Goal: Check status: Check status

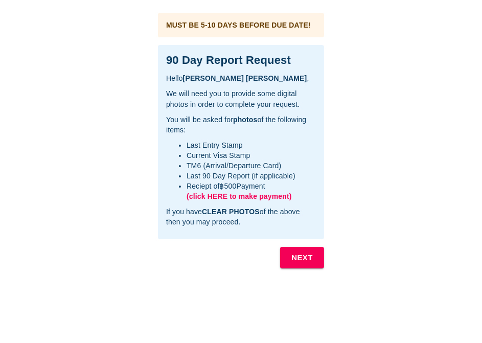
click at [247, 197] on span "(click HERE to make payment)" at bounding box center [238, 196] width 105 height 8
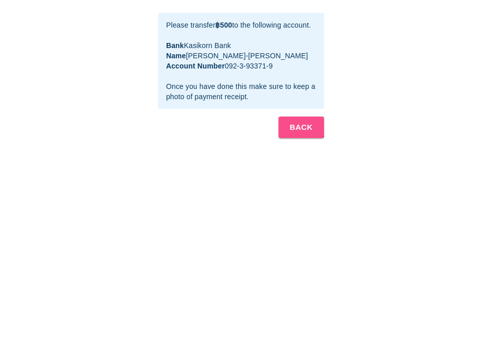
click at [298, 134] on b "BACK" at bounding box center [301, 127] width 23 height 13
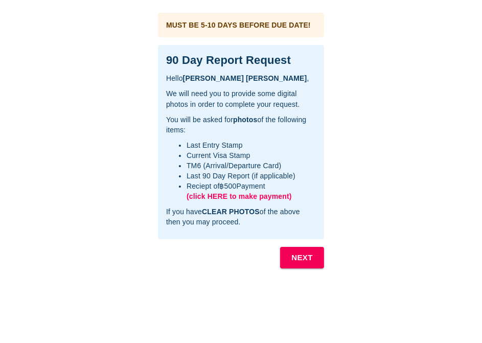
click at [290, 257] on button "NEXT" at bounding box center [302, 257] width 44 height 21
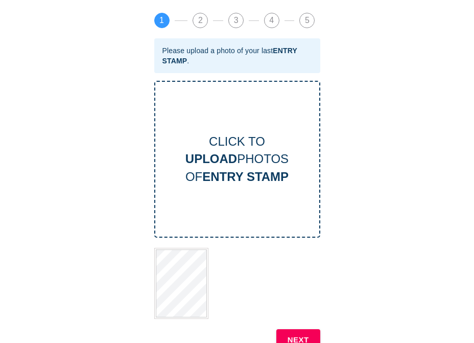
scroll to position [7, 0]
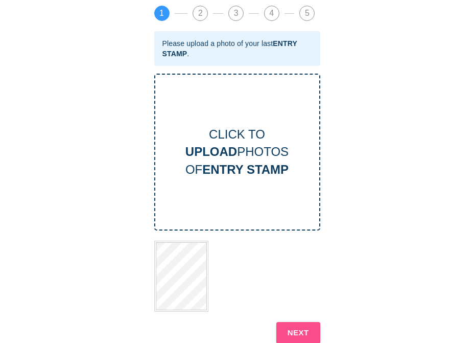
click at [298, 279] on b "NEXT" at bounding box center [297, 332] width 21 height 13
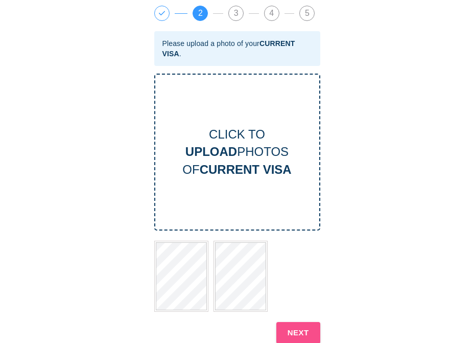
click at [304, 279] on b "NEXT" at bounding box center [297, 332] width 21 height 13
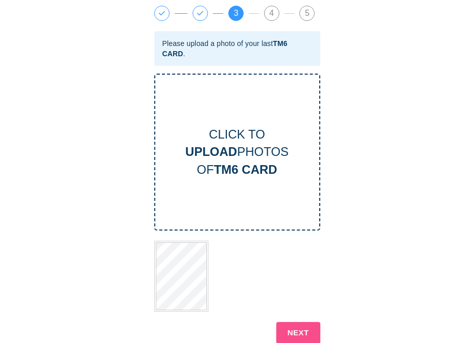
click at [302, 279] on b "NEXT" at bounding box center [297, 332] width 21 height 13
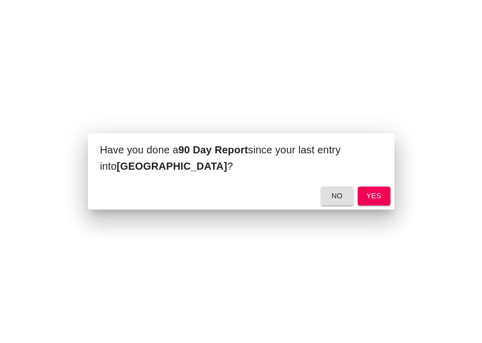
click at [375, 194] on span "yes" at bounding box center [374, 195] width 16 height 13
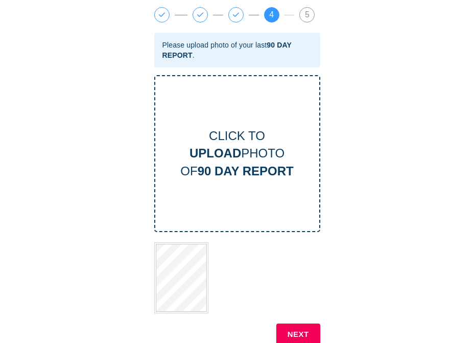
scroll to position [7, 0]
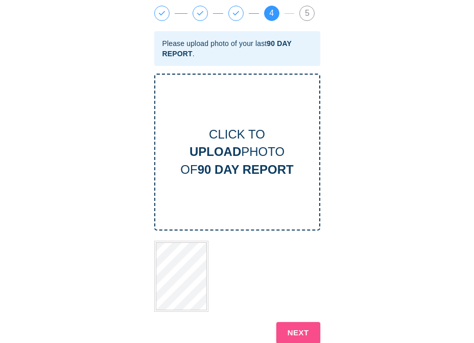
click at [298, 279] on b "NEXT" at bounding box center [297, 332] width 21 height 13
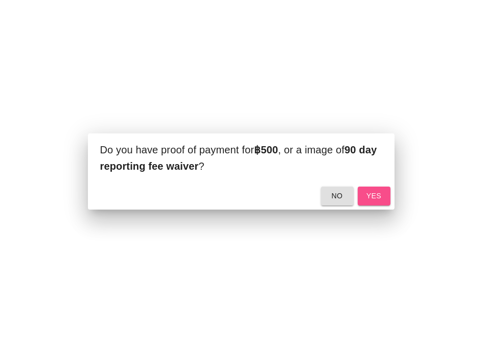
click at [375, 199] on span "yes" at bounding box center [374, 195] width 16 height 13
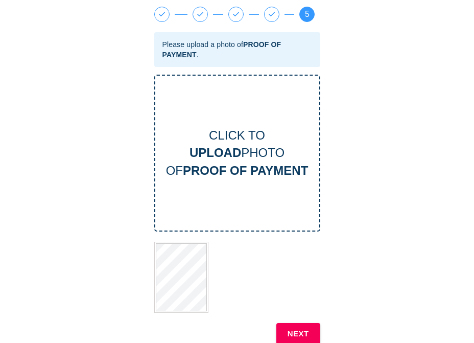
scroll to position [7, 0]
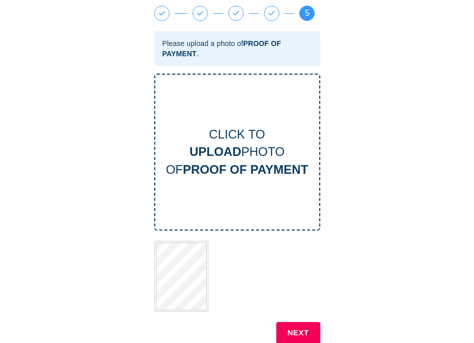
click at [299, 279] on b "NEXT" at bounding box center [297, 332] width 21 height 13
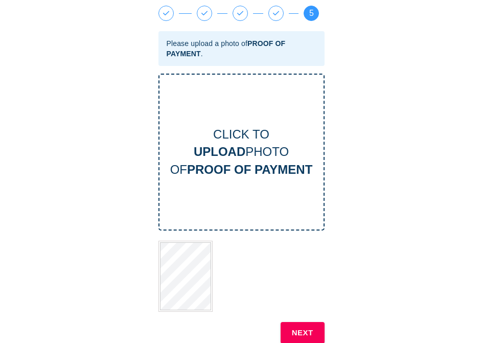
scroll to position [0, 0]
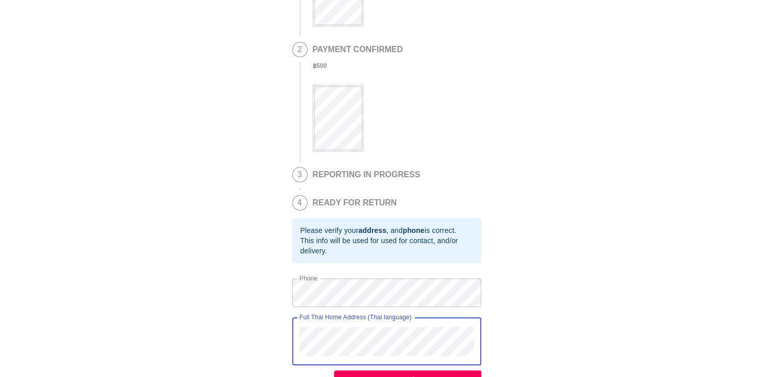
scroll to position [284, 0]
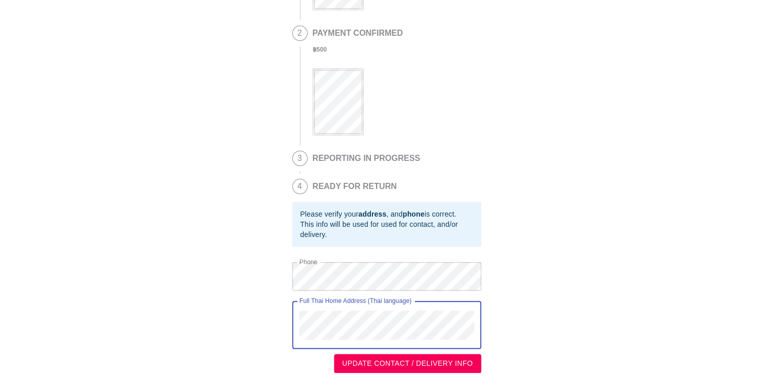
click at [285, 315] on div "This is a secure link , and your information is safe . 1 90 DAY REPORT REQUESTE…" at bounding box center [386, 49] width 752 height 646
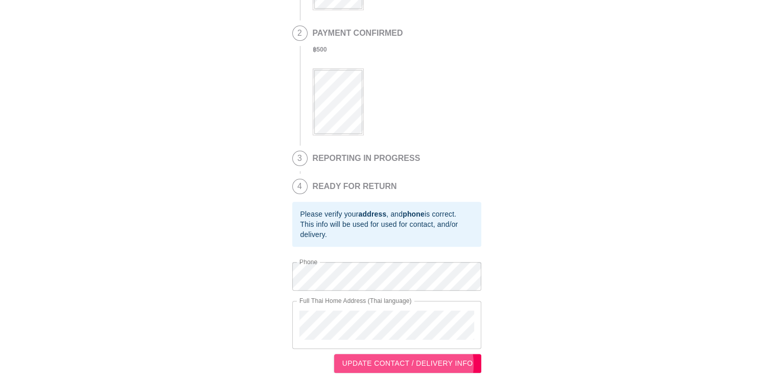
click at [409, 342] on span "UPDATE CONTACT / DELIVERY INFO" at bounding box center [407, 363] width 131 height 13
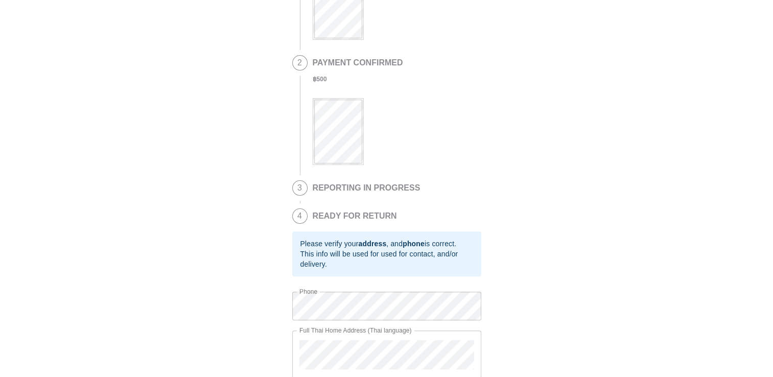
scroll to position [296, 0]
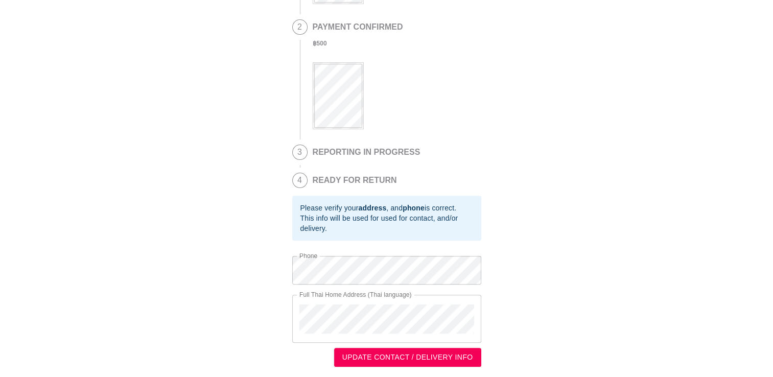
click at [395, 342] on span "UPDATE CONTACT / DELIVERY INFO" at bounding box center [407, 357] width 131 height 13
click at [286, 305] on div "This is a secure link , and your information is safe . 1 90 DAY REPORT REQUESTE…" at bounding box center [386, 43] width 752 height 646
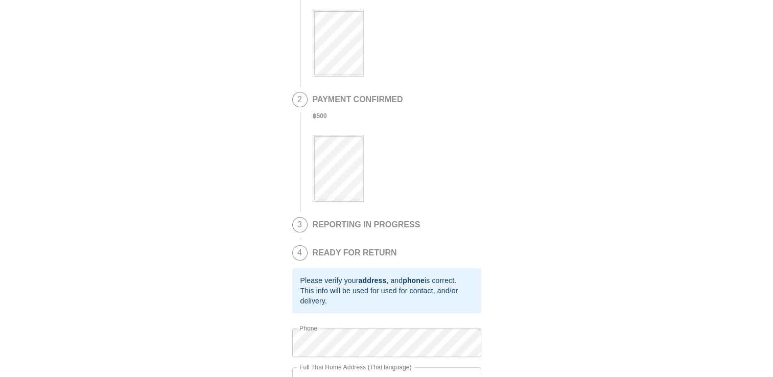
scroll to position [296, 0]
